Goal: Task Accomplishment & Management: Manage account settings

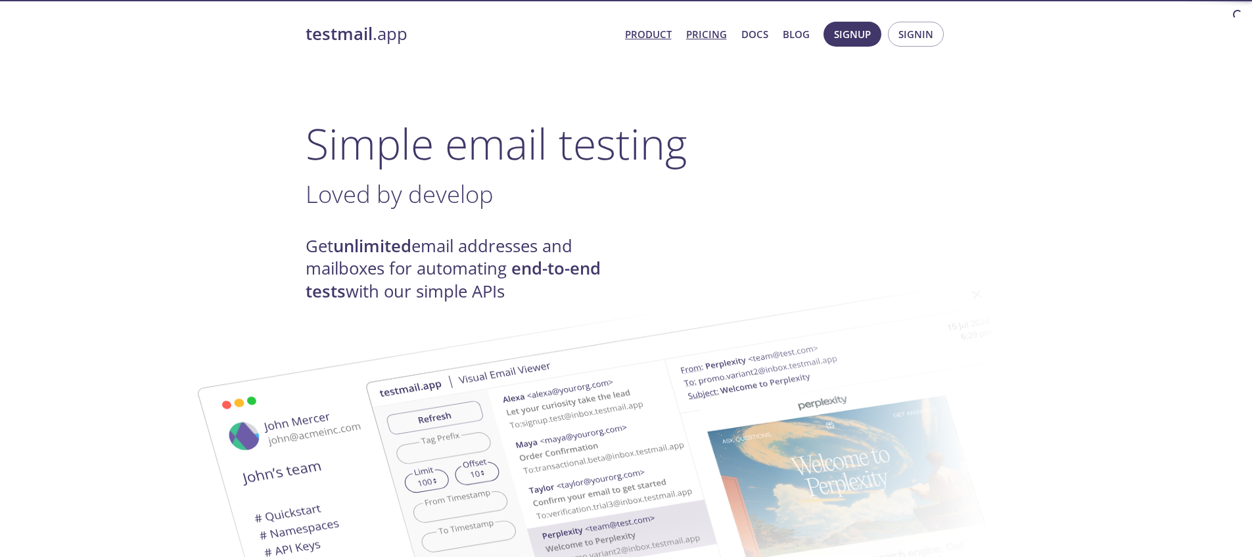
click at [706, 41] on link "Pricing" at bounding box center [706, 34] width 41 height 17
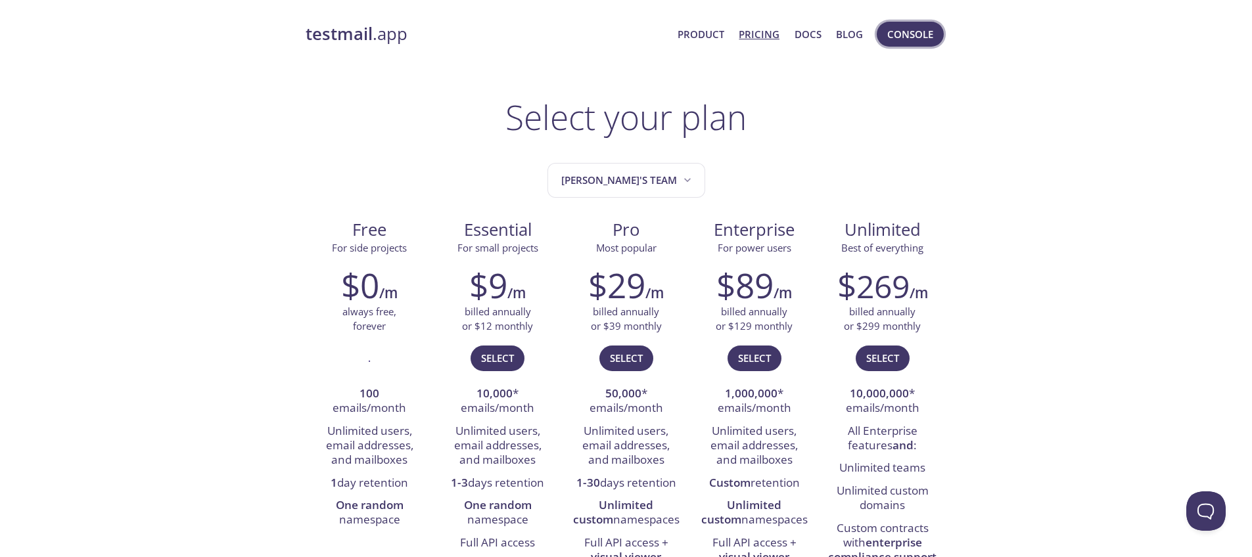
click at [899, 43] on button "Console" at bounding box center [909, 34] width 67 height 25
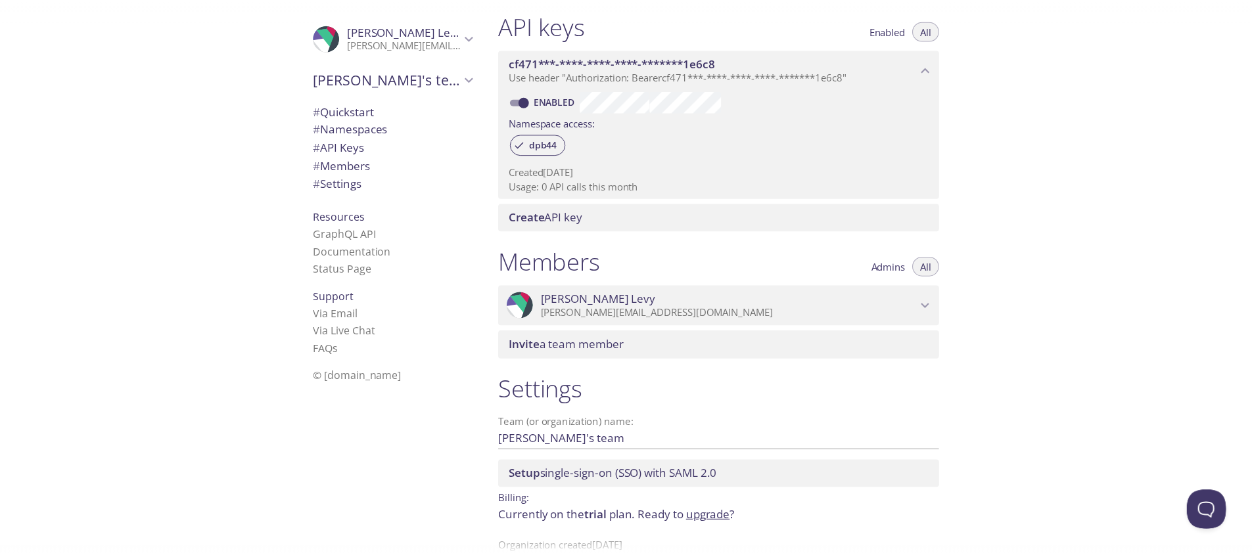
scroll to position [377, 0]
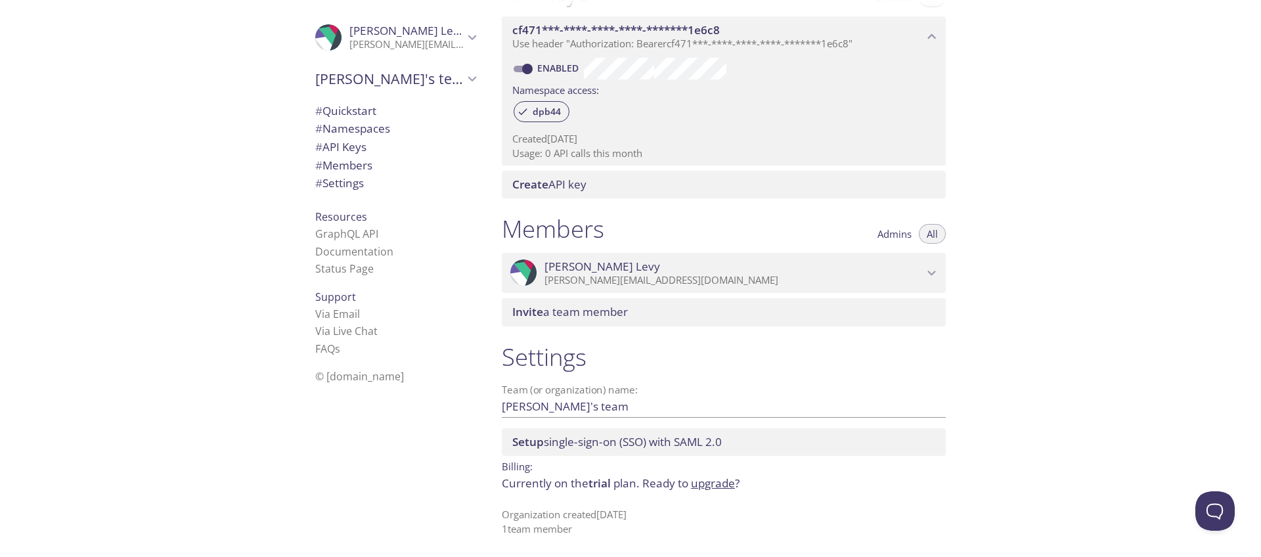
click at [689, 488] on span "Ready to upgrade ?" at bounding box center [691, 483] width 97 height 15
click at [695, 486] on link "upgrade" at bounding box center [713, 483] width 44 height 15
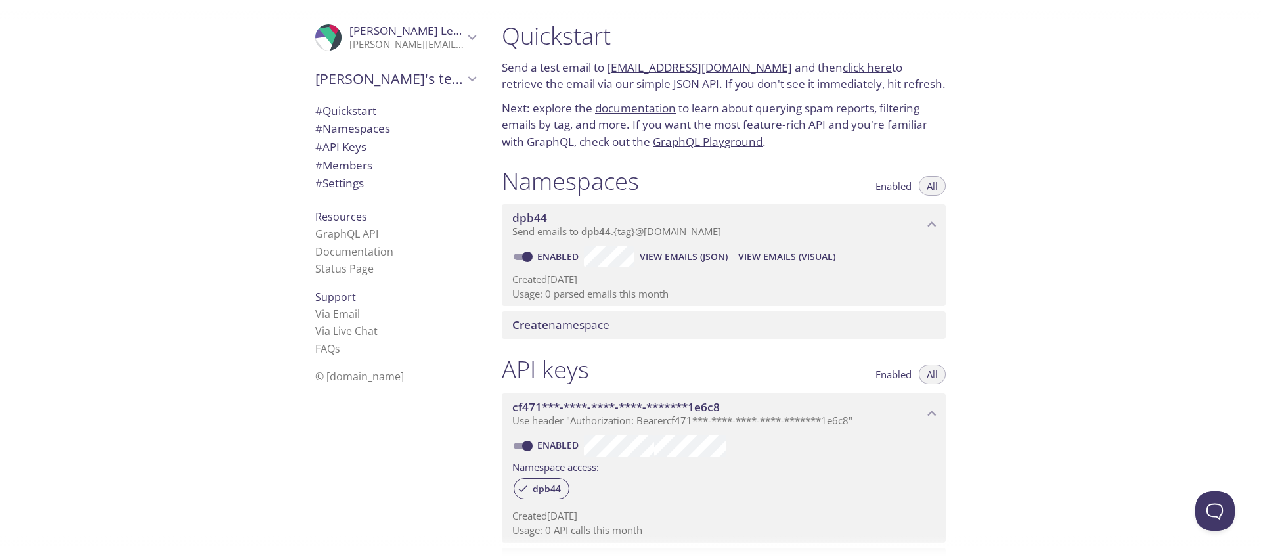
click at [385, 116] on span "# Quickstart" at bounding box center [395, 110] width 160 height 17
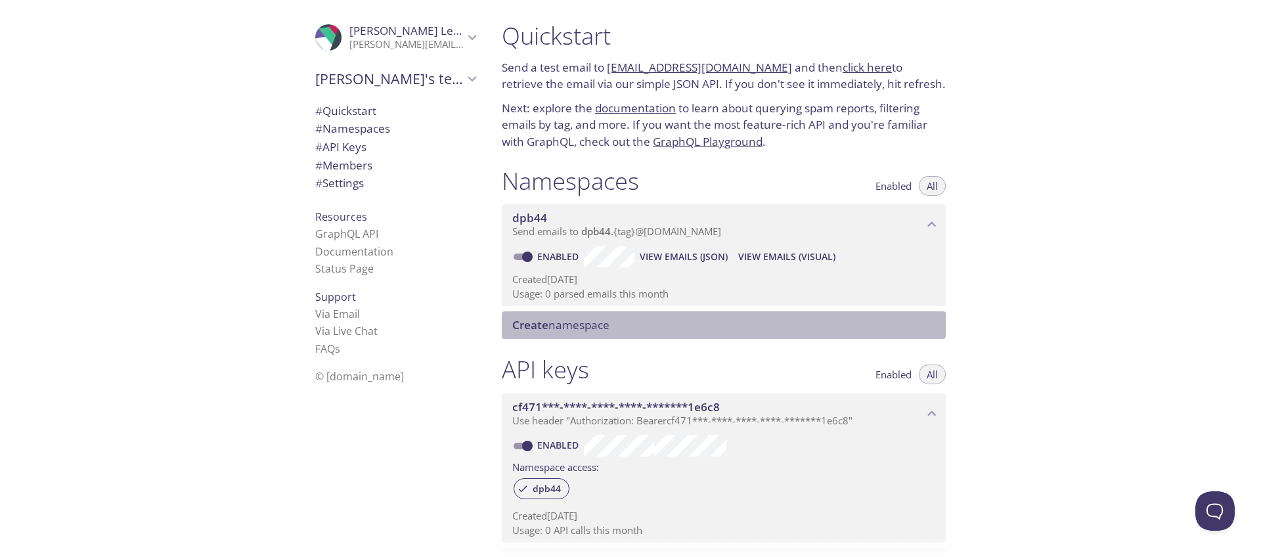
click at [581, 320] on span "Create namespace" at bounding box center [560, 324] width 97 height 15
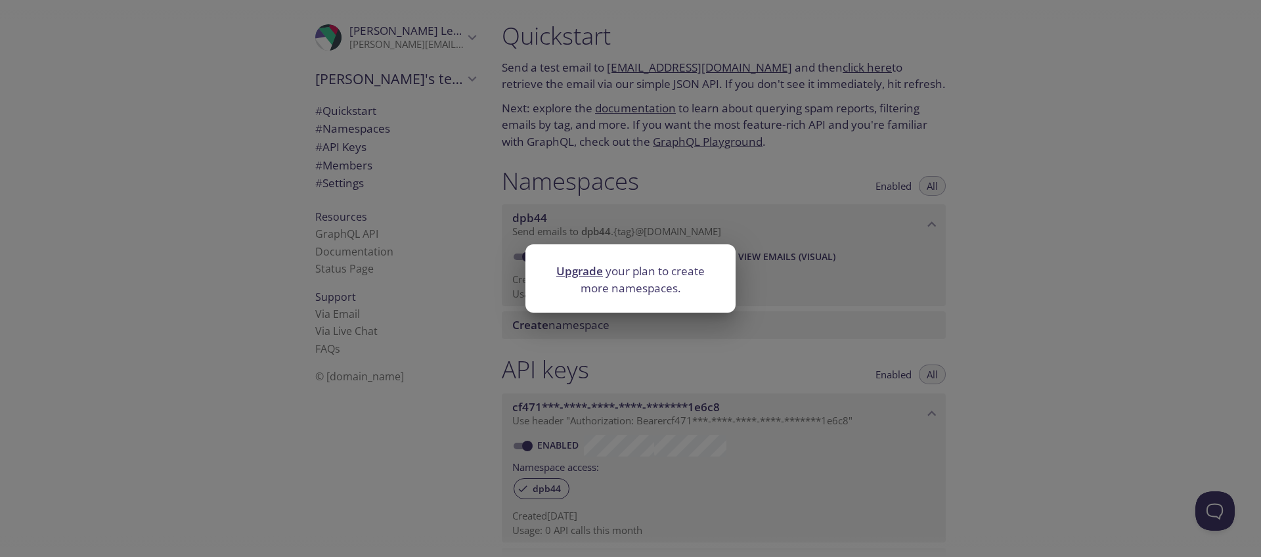
click at [793, 353] on div "Upgrade your plan to create more namespaces." at bounding box center [630, 278] width 1261 height 557
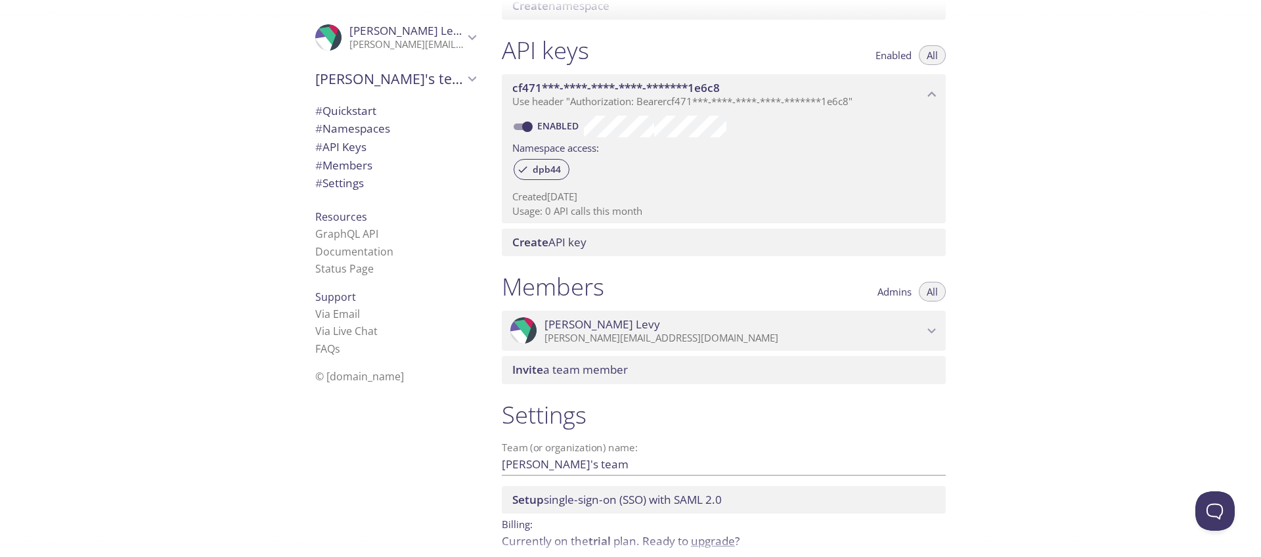
scroll to position [377, 0]
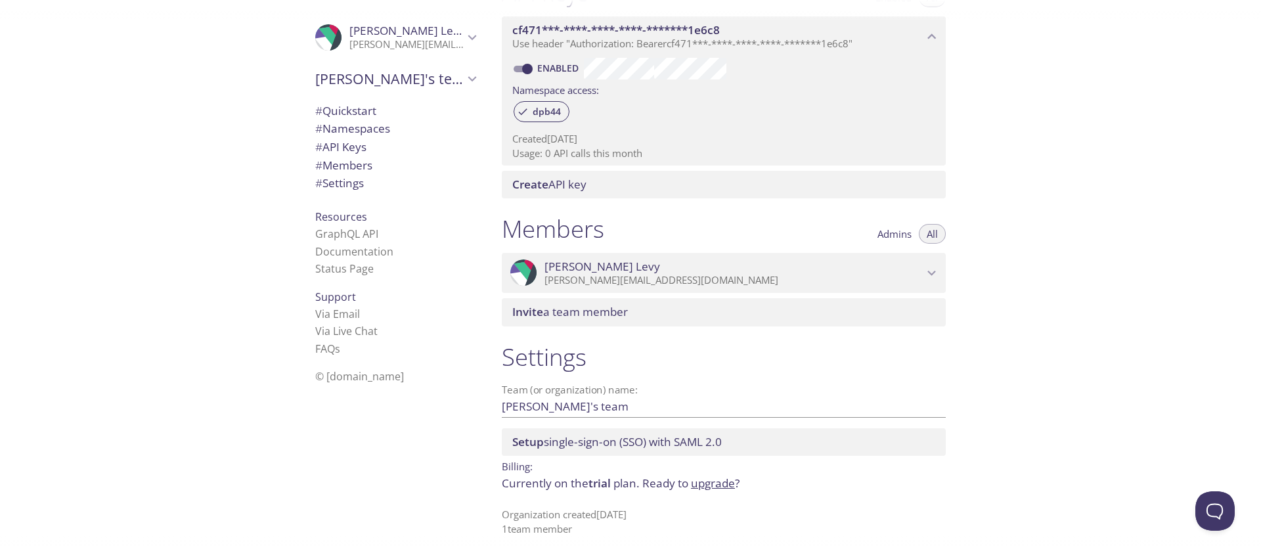
click at [616, 308] on span "Invite a team member" at bounding box center [570, 311] width 116 height 15
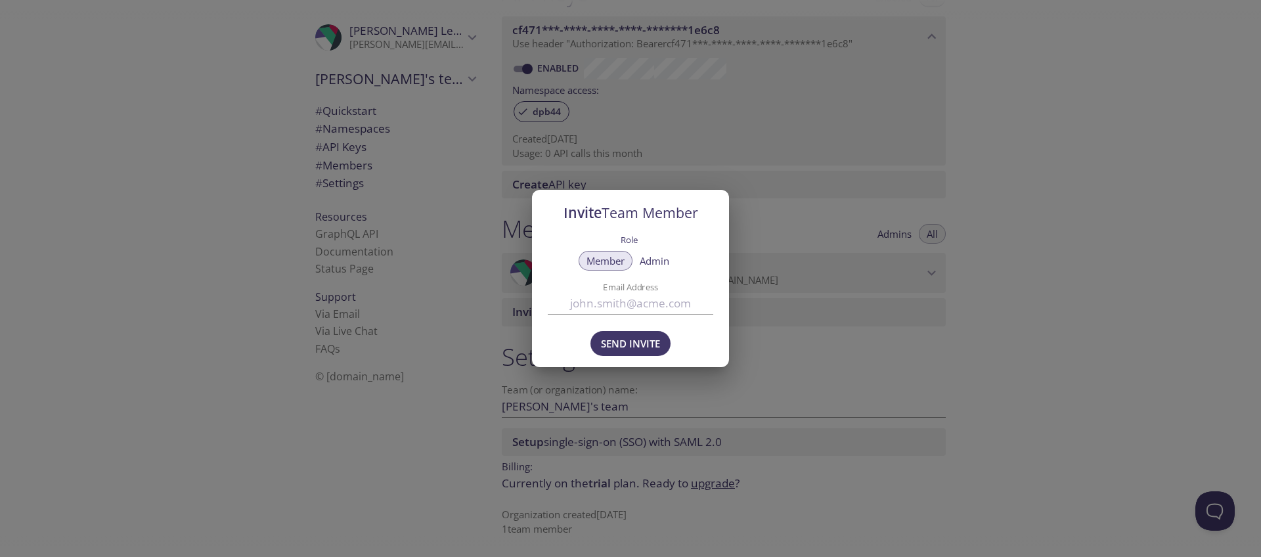
click at [627, 306] on input "Email Address" at bounding box center [631, 303] width 166 height 22
click at [654, 202] on h2 "Invite Team Member" at bounding box center [631, 213] width 166 height 22
click at [727, 287] on div "Role Member Admin Email Address" at bounding box center [630, 277] width 197 height 92
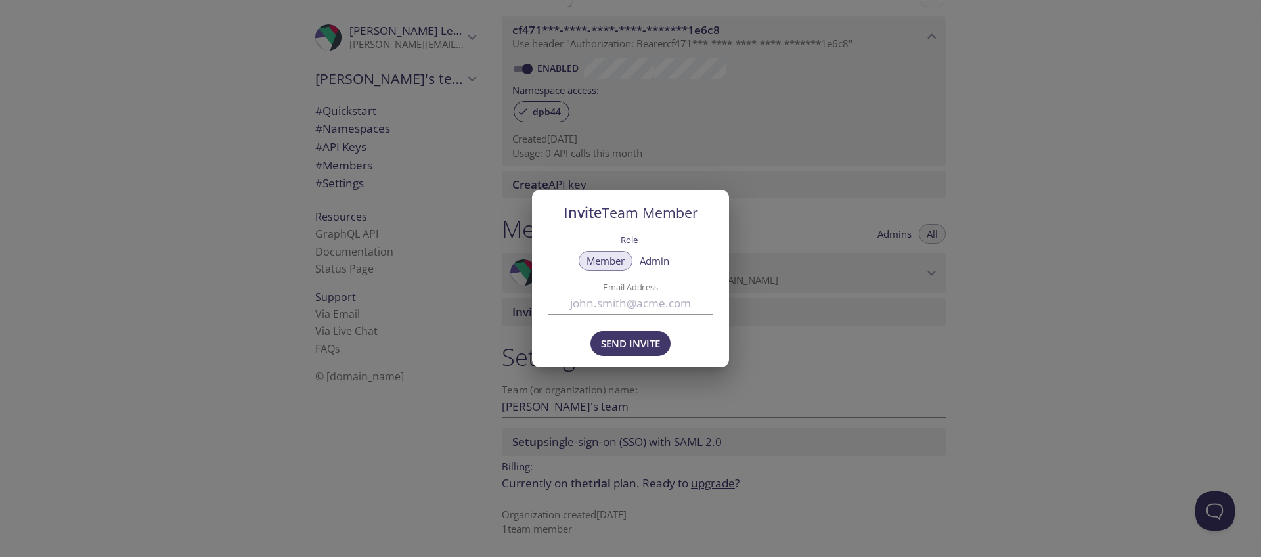
click at [363, 128] on div "Invite Team Member Role Member Admin Email Address Send Invite" at bounding box center [630, 278] width 1261 height 557
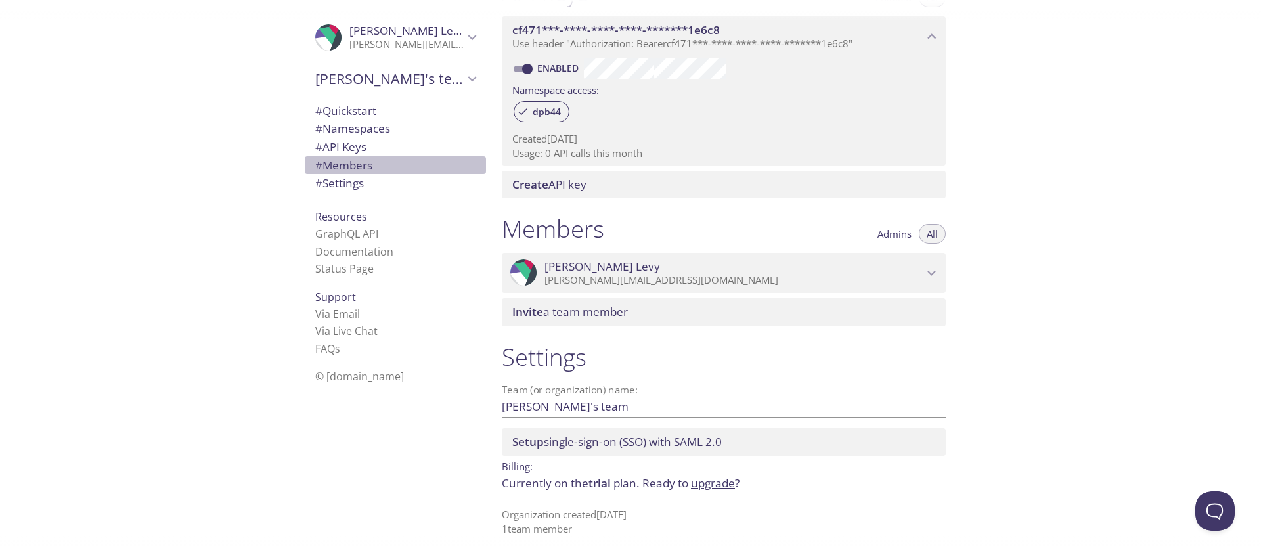
click at [368, 167] on span "# Members" at bounding box center [395, 165] width 160 height 17
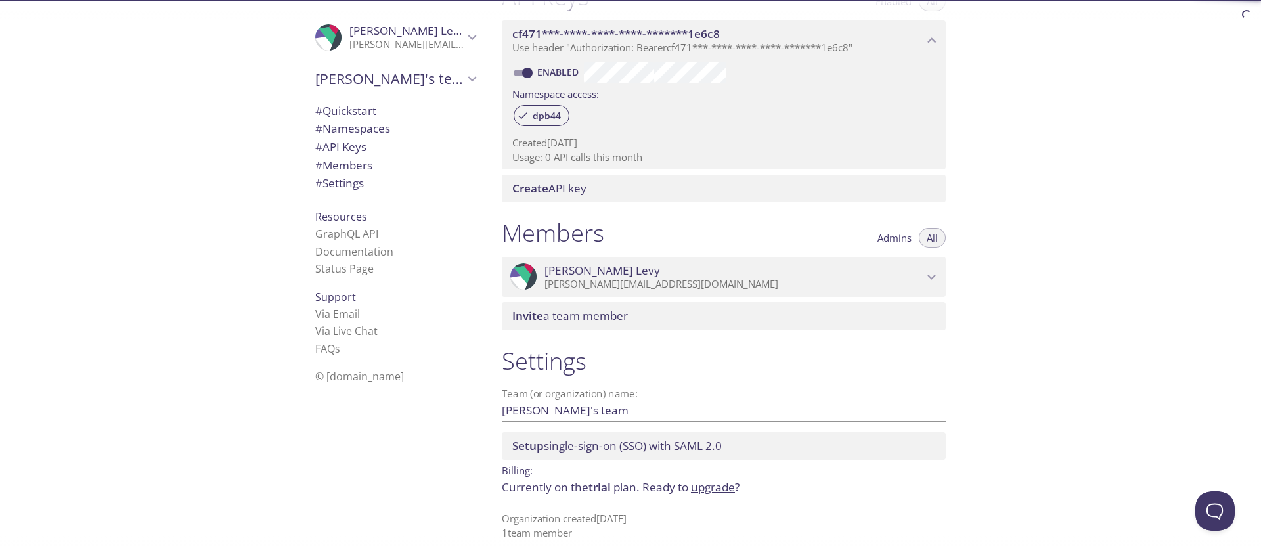
click at [373, 189] on span "# Settings" at bounding box center [395, 183] width 160 height 17
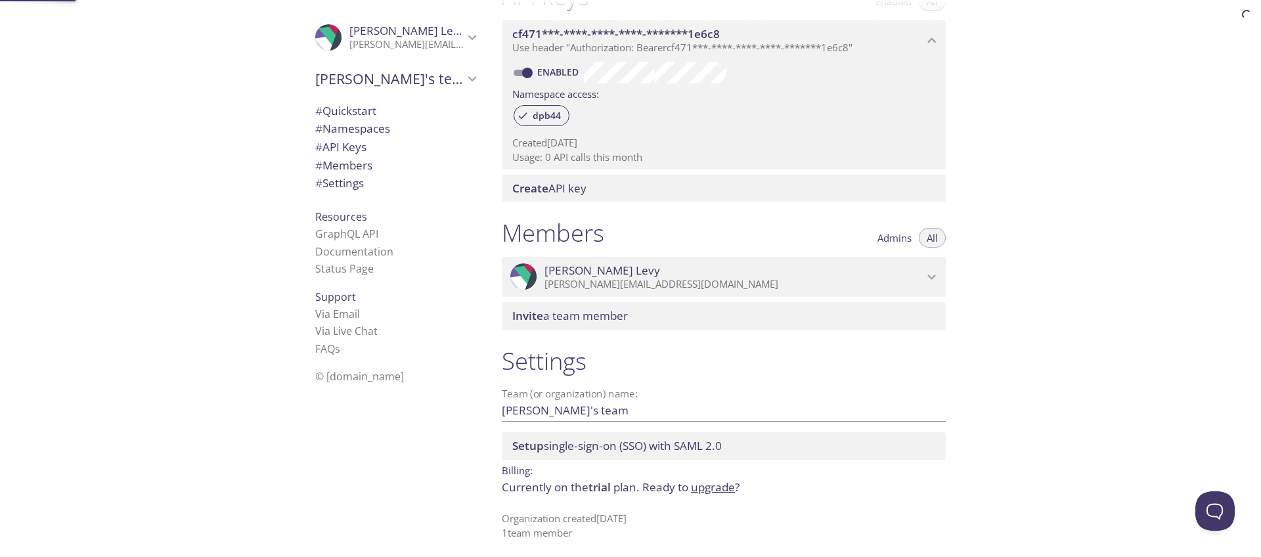
scroll to position [377, 0]
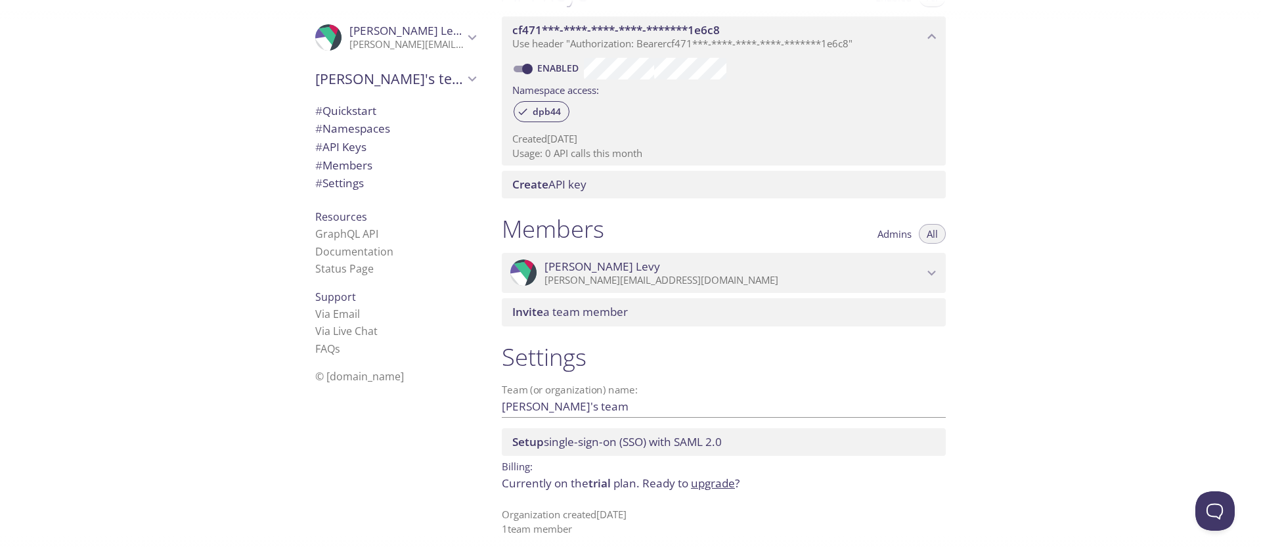
click at [534, 410] on input "[PERSON_NAME]'s team" at bounding box center [703, 407] width 402 height 22
click at [534, 409] on input "[PERSON_NAME]'s team" at bounding box center [703, 407] width 402 height 22
type input "Libertify Frontend"
click at [911, 412] on span "Save" at bounding box center [924, 407] width 35 height 16
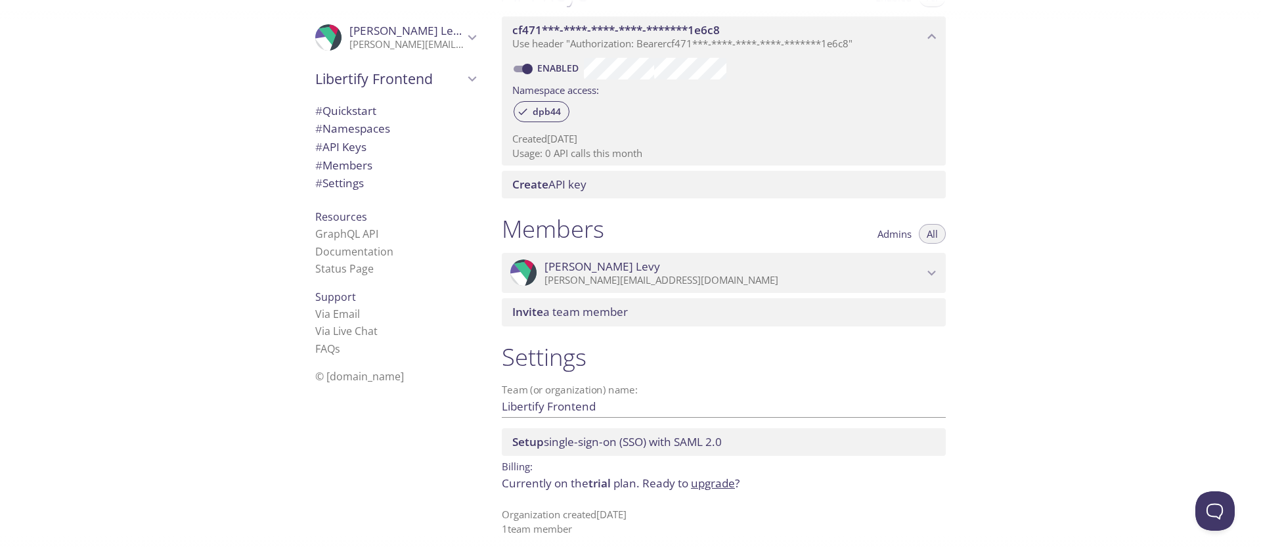
click at [675, 450] on div "Setup single-sign-on (SSO) with SAML 2.0" at bounding box center [724, 442] width 444 height 28
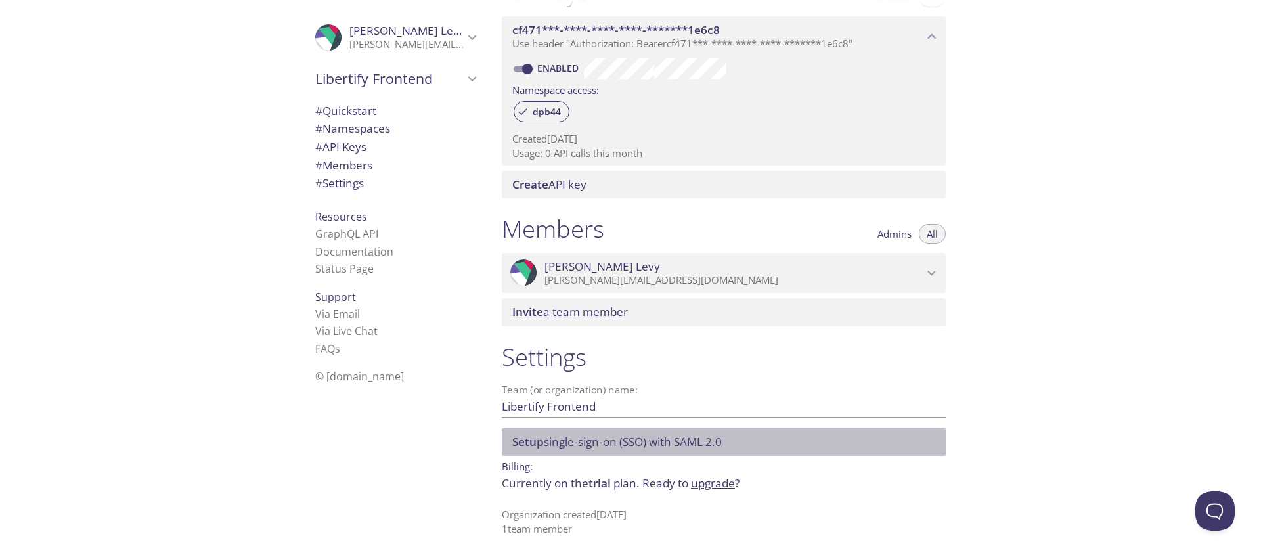
click at [582, 316] on span "Invite a team member" at bounding box center [570, 311] width 116 height 15
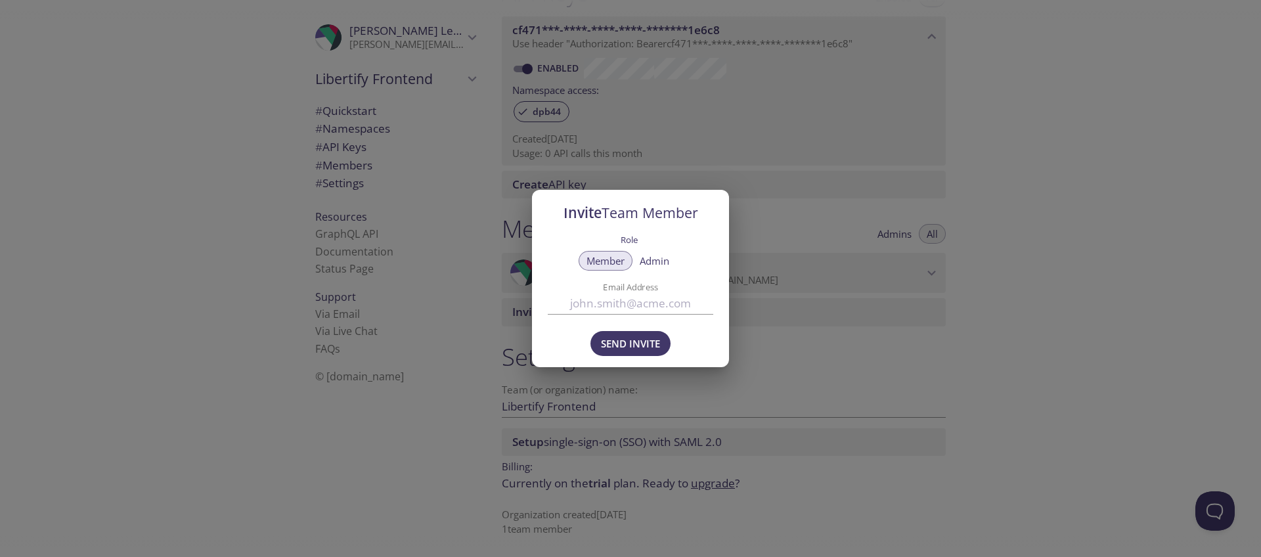
click at [597, 304] on input "Email Address" at bounding box center [631, 303] width 166 height 22
type input "[EMAIL_ADDRESS][DOMAIN_NAME]"
click at [610, 354] on button "Send Invite" at bounding box center [631, 343] width 80 height 25
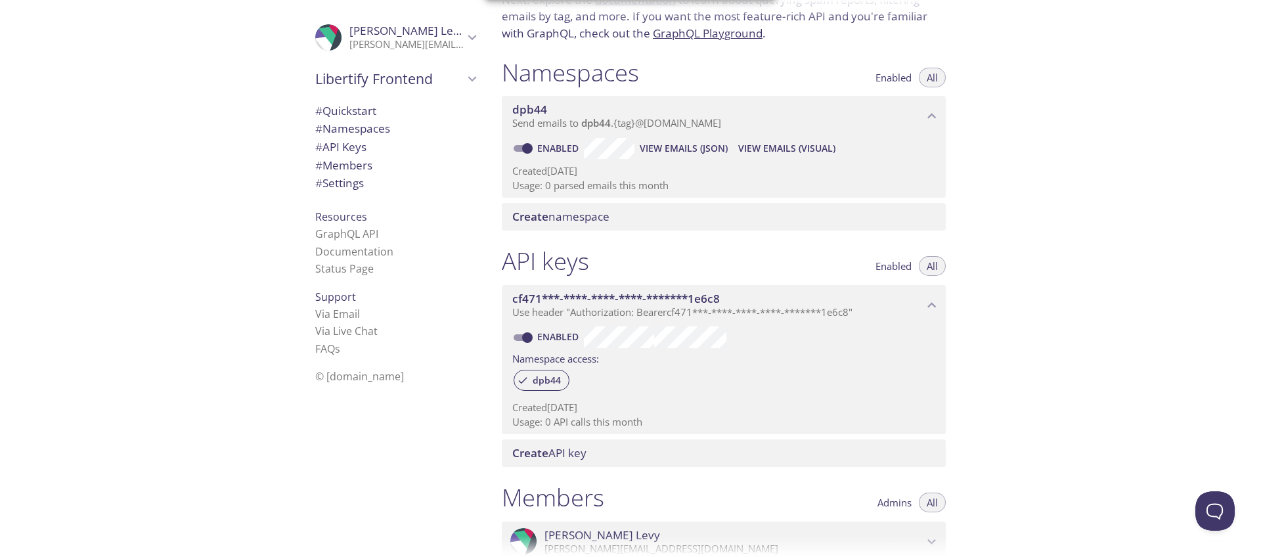
scroll to position [106, 0]
click at [697, 317] on span "Use header "Authorization: Bearer cf471***-****-****-****-*******1e6c8 "" at bounding box center [682, 314] width 340 height 13
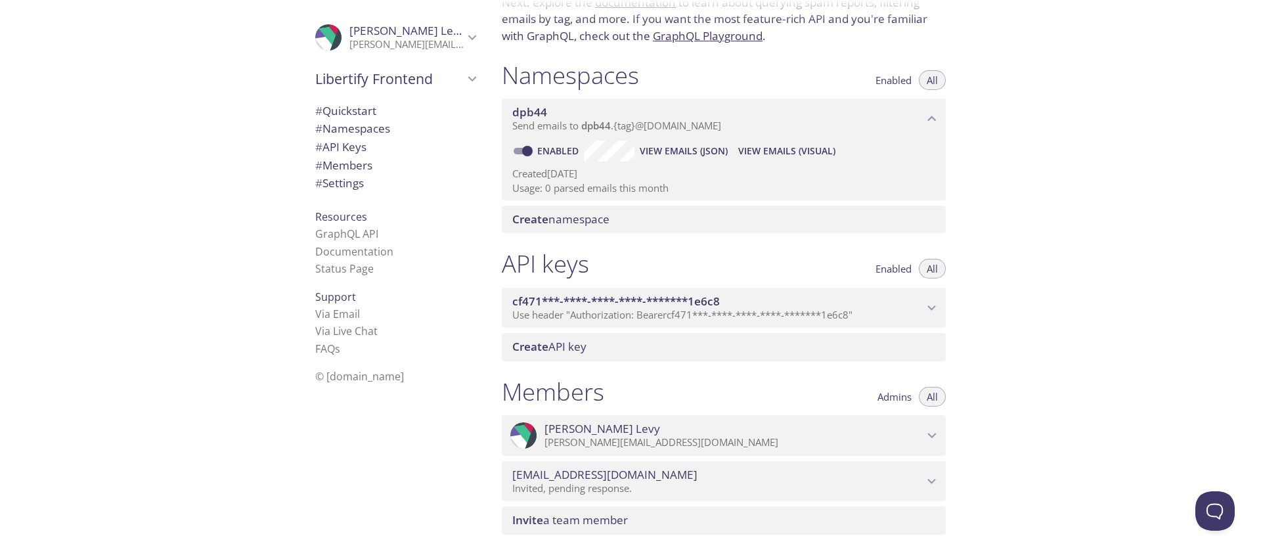
click at [697, 317] on span "Use header "Authorization: Bearer cf471***-****-****-****-*******1e6c8 "" at bounding box center [682, 314] width 340 height 13
